Goal: Task Accomplishment & Management: Manage account settings

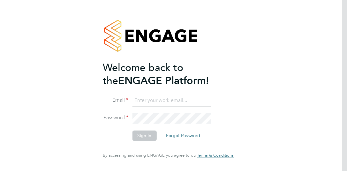
type input "[PERSON_NAME][EMAIL_ADDRESS][DOMAIN_NAME]"
click at [146, 136] on button "Sign In" at bounding box center [144, 136] width 24 height 10
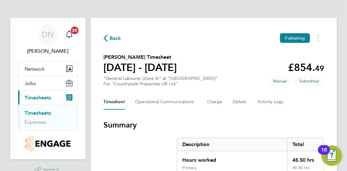
click at [42, 98] on span "Timesheets" at bounding box center [38, 98] width 27 height 6
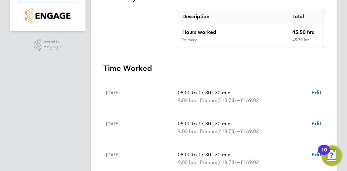
scroll to position [294, 0]
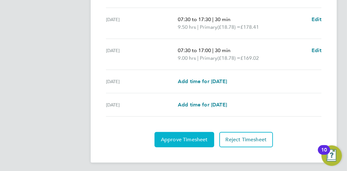
click at [179, 137] on span "Approve Timesheet" at bounding box center [184, 139] width 47 height 6
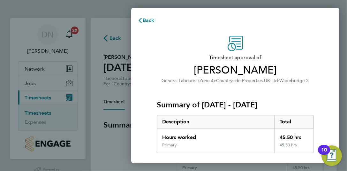
scroll to position [116, 0]
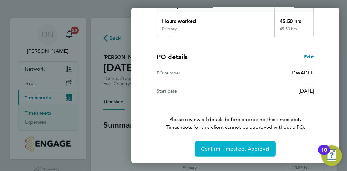
click at [237, 150] on span "Confirm Timesheet Approval" at bounding box center [235, 149] width 68 height 6
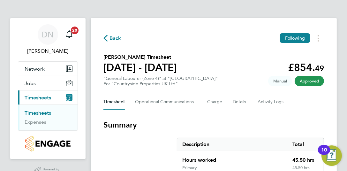
click at [32, 112] on link "Timesheets" at bounding box center [38, 113] width 27 height 6
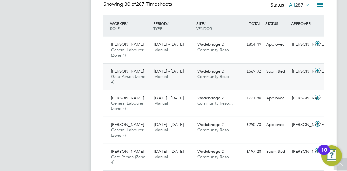
click at [276, 72] on div "Submitted" at bounding box center [277, 71] width 26 height 11
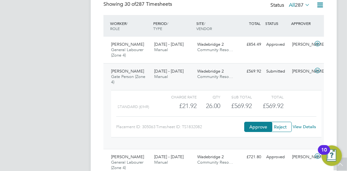
click at [308, 127] on link "View Details" at bounding box center [304, 126] width 23 height 5
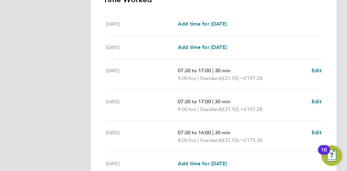
scroll to position [256, 0]
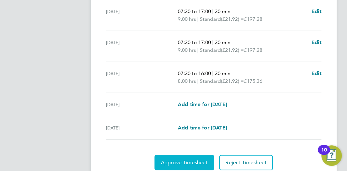
click at [193, 160] on span "Approve Timesheet" at bounding box center [184, 163] width 47 height 6
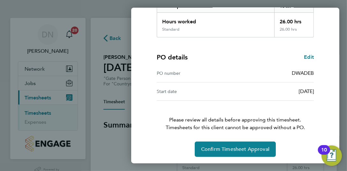
scroll to position [116, 0]
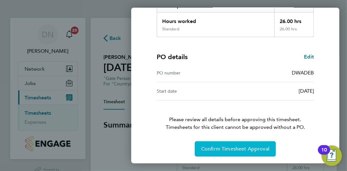
click at [231, 150] on span "Confirm Timesheet Approval" at bounding box center [235, 149] width 68 height 6
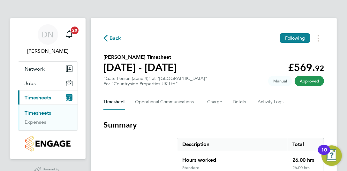
click at [39, 113] on link "Timesheets" at bounding box center [38, 113] width 27 height 6
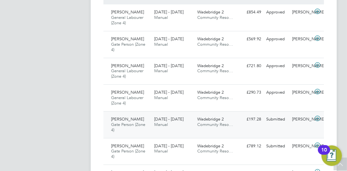
click at [275, 117] on div "Submitted" at bounding box center [277, 119] width 26 height 11
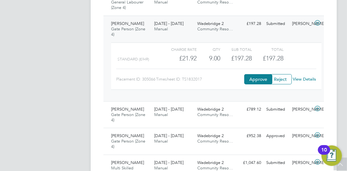
click at [309, 79] on link "View Details" at bounding box center [304, 78] width 23 height 5
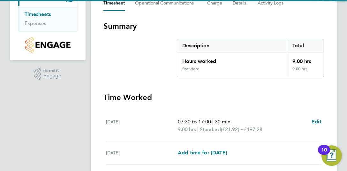
scroll to position [170, 0]
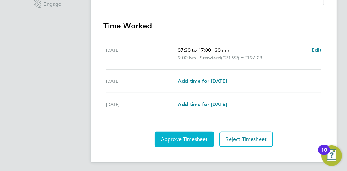
click at [183, 136] on span "Approve Timesheet" at bounding box center [184, 139] width 47 height 6
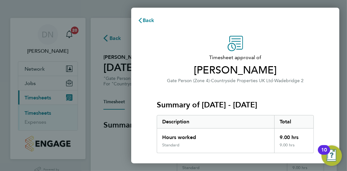
scroll to position [116, 0]
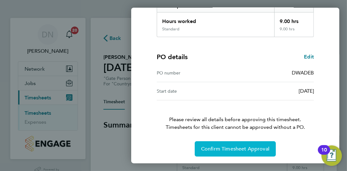
click at [238, 151] on button "Confirm Timesheet Approval" at bounding box center [235, 148] width 81 height 15
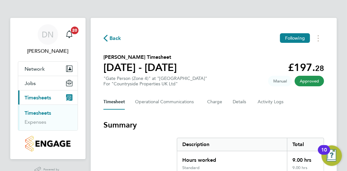
click at [37, 97] on span "Timesheets" at bounding box center [38, 98] width 27 height 6
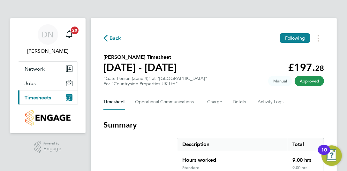
click at [37, 97] on span "Timesheets" at bounding box center [38, 98] width 27 height 6
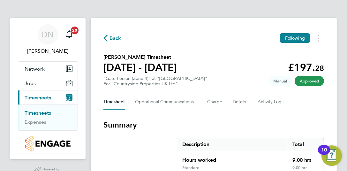
click at [42, 115] on link "Timesheets" at bounding box center [38, 113] width 27 height 6
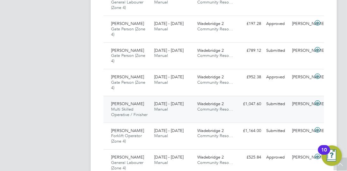
click at [281, 102] on div "Submitted" at bounding box center [277, 104] width 26 height 11
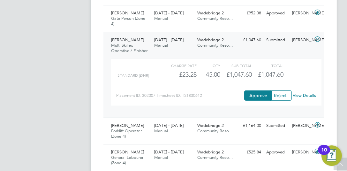
click at [304, 93] on link "View Details" at bounding box center [304, 95] width 23 height 5
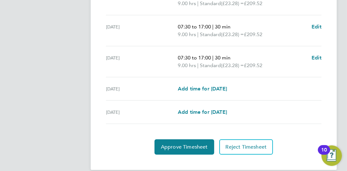
scroll to position [287, 0]
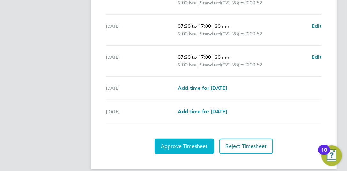
click at [176, 143] on span "Approve Timesheet" at bounding box center [184, 146] width 47 height 6
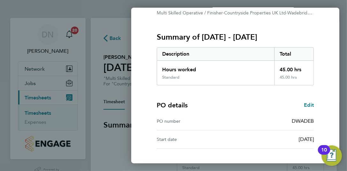
scroll to position [116, 0]
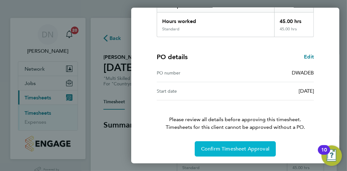
click at [238, 150] on span "Confirm Timesheet Approval" at bounding box center [235, 149] width 68 height 6
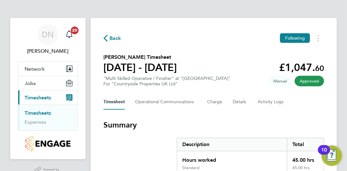
click at [39, 113] on link "Timesheets" at bounding box center [38, 113] width 27 height 6
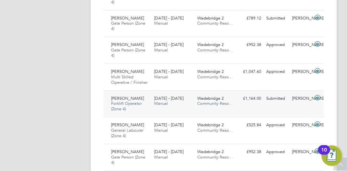
click at [277, 97] on div "Submitted" at bounding box center [277, 98] width 26 height 11
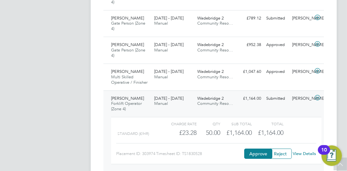
click at [306, 153] on link "View Details" at bounding box center [304, 153] width 23 height 5
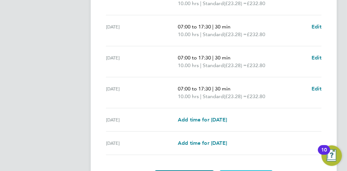
scroll to position [294, 0]
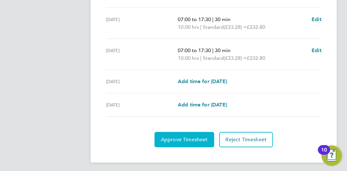
click at [179, 136] on span "Approve Timesheet" at bounding box center [184, 139] width 47 height 6
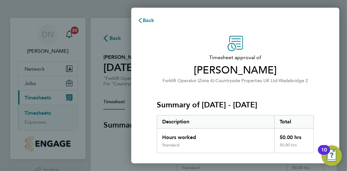
scroll to position [116, 0]
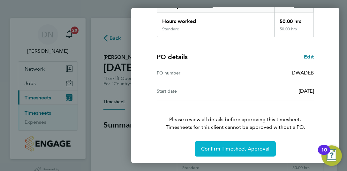
click at [250, 146] on span "Confirm Timesheet Approval" at bounding box center [235, 149] width 68 height 6
